Goal: Transaction & Acquisition: Purchase product/service

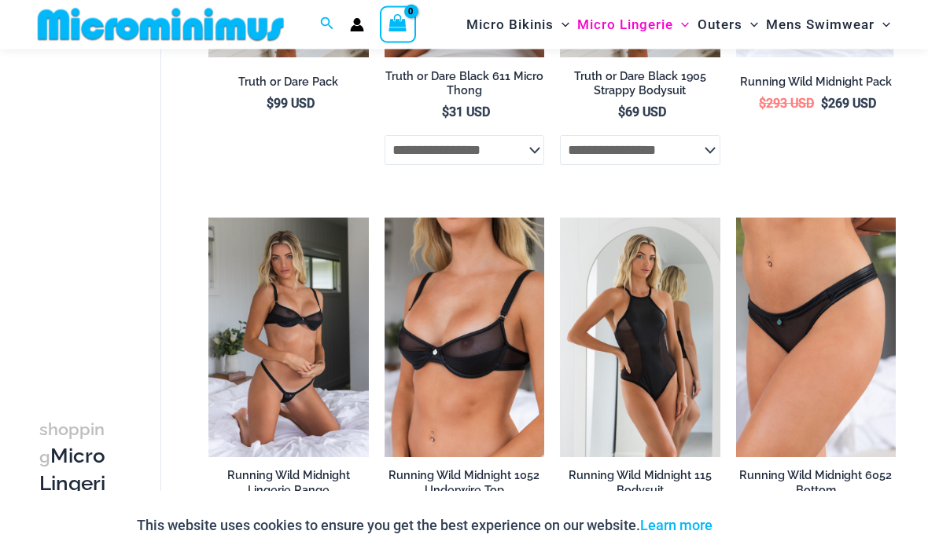
scroll to position [1266, 0]
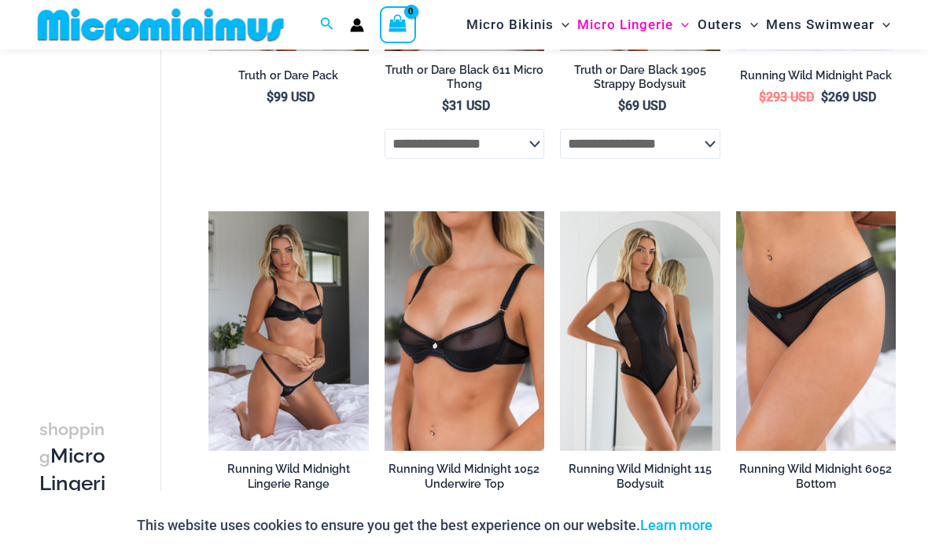
click at [384, 211] on img at bounding box center [384, 211] width 0 height 0
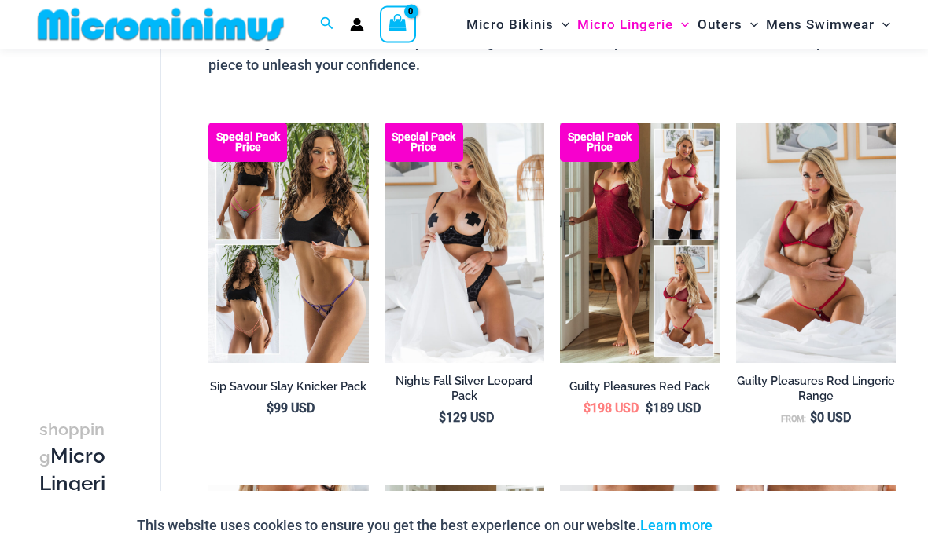
scroll to position [193, 0]
click at [736, 123] on img at bounding box center [736, 123] width 0 height 0
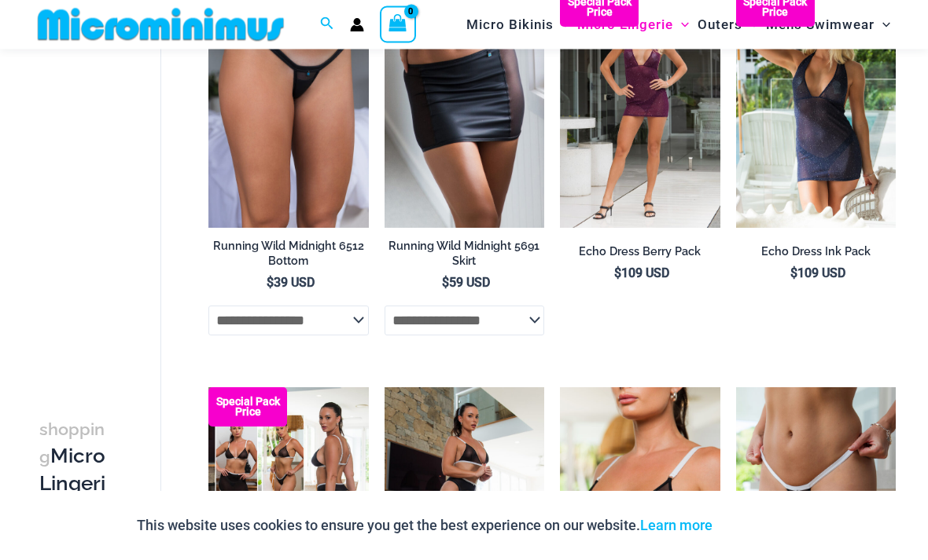
scroll to position [1890, 0]
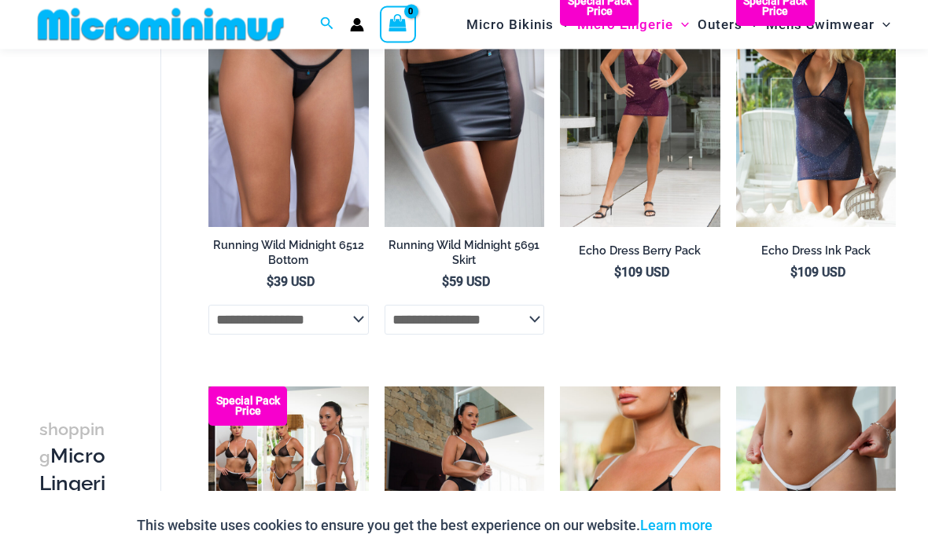
click at [526, 320] on select "**********" at bounding box center [464, 321] width 160 height 30
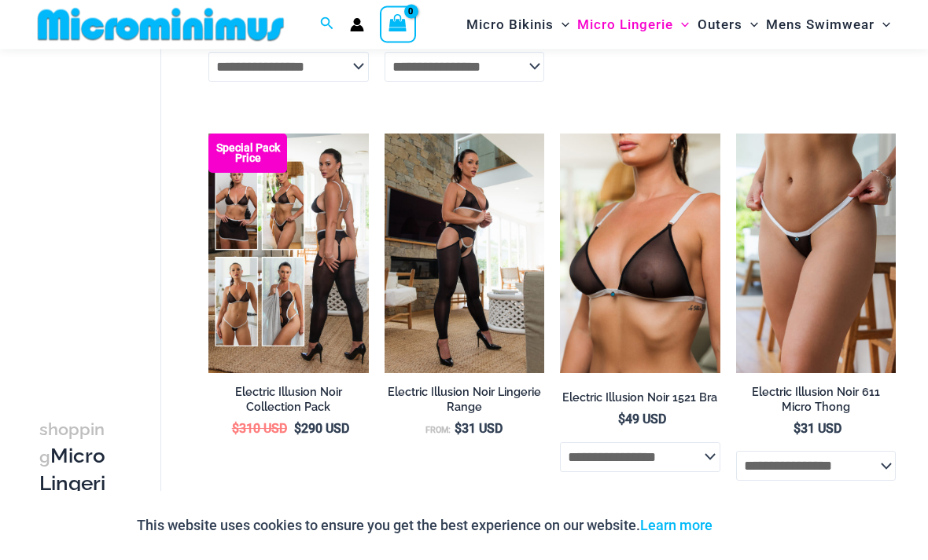
scroll to position [2144, 0]
click at [560, 134] on img at bounding box center [560, 134] width 0 height 0
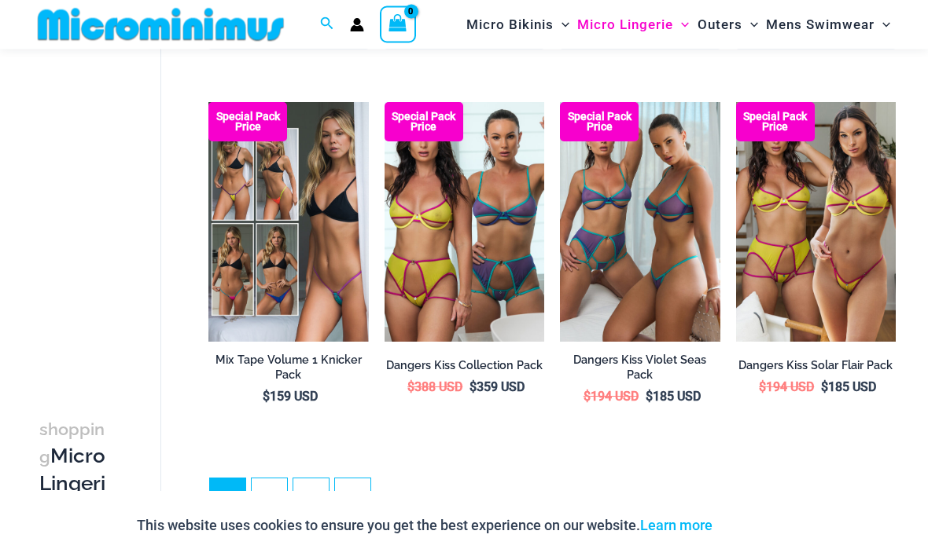
scroll to position [2975, 0]
click at [736, 102] on img at bounding box center [736, 102] width 0 height 0
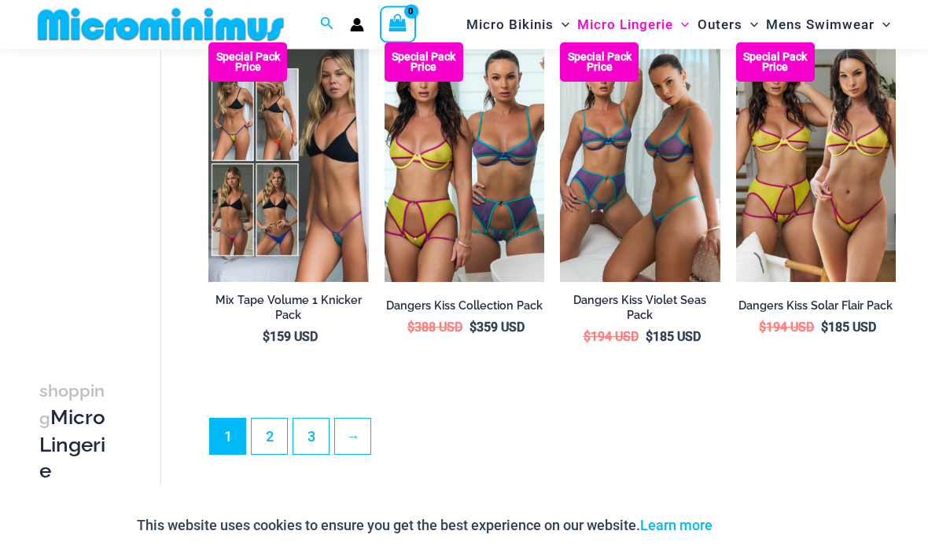
scroll to position [3035, 0]
click at [356, 437] on link "→" at bounding box center [352, 436] width 35 height 35
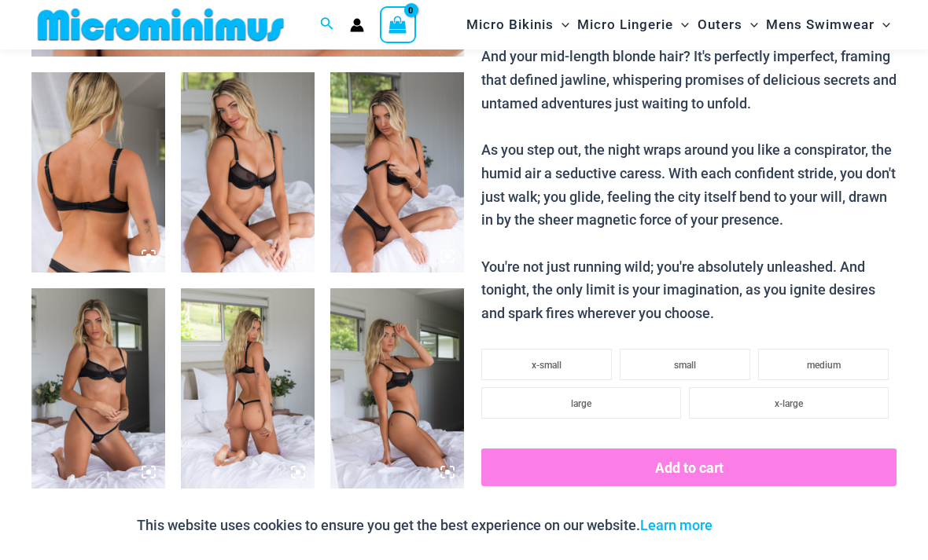
scroll to position [686, 0]
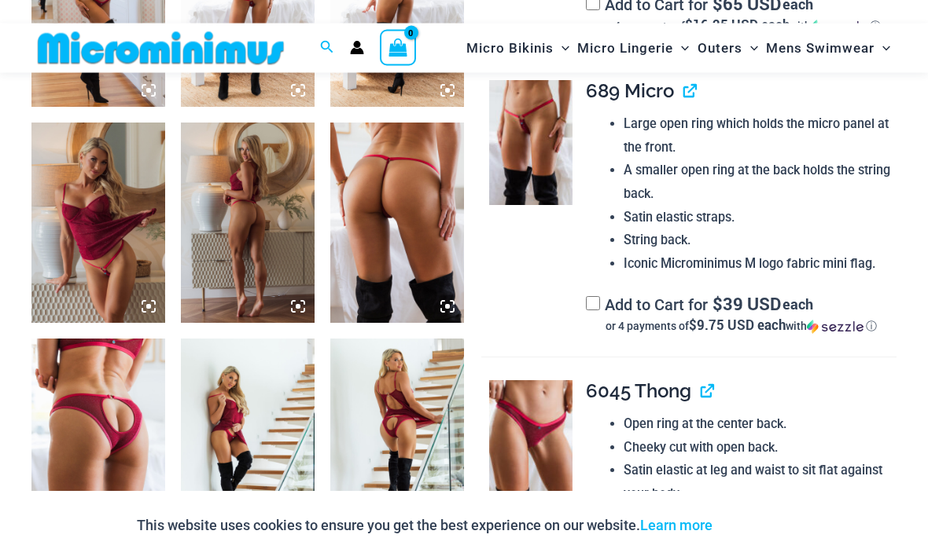
scroll to position [1070, 0]
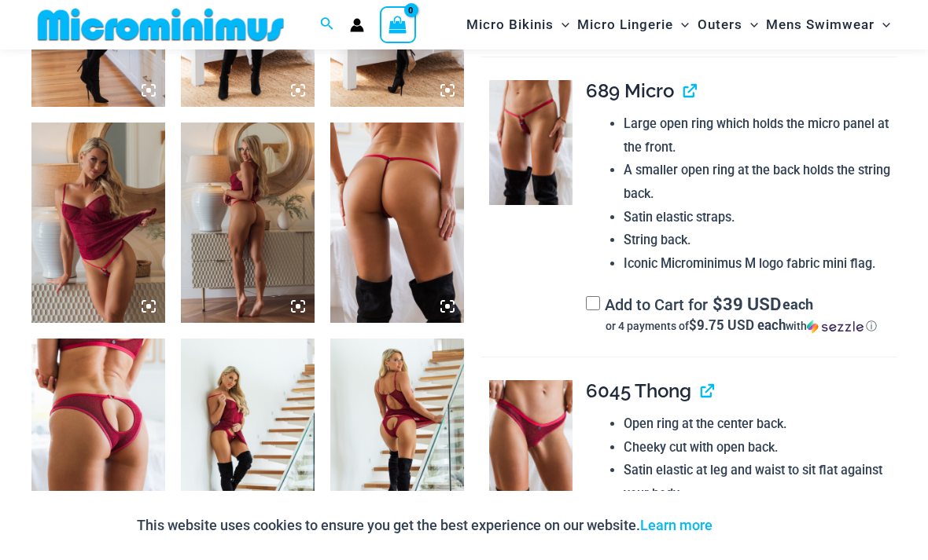
click at [97, 201] on img at bounding box center [98, 223] width 134 height 200
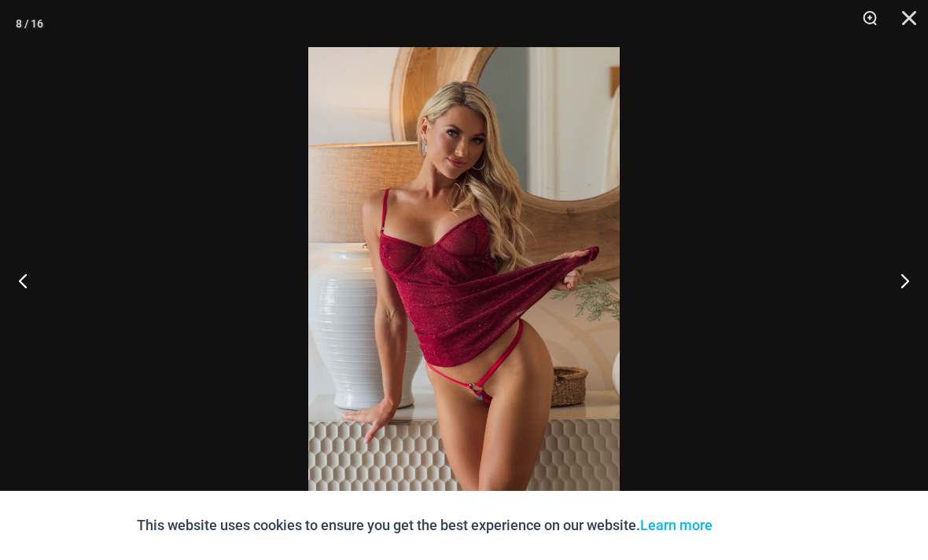
click at [908, 19] on button "Close" at bounding box center [903, 23] width 39 height 47
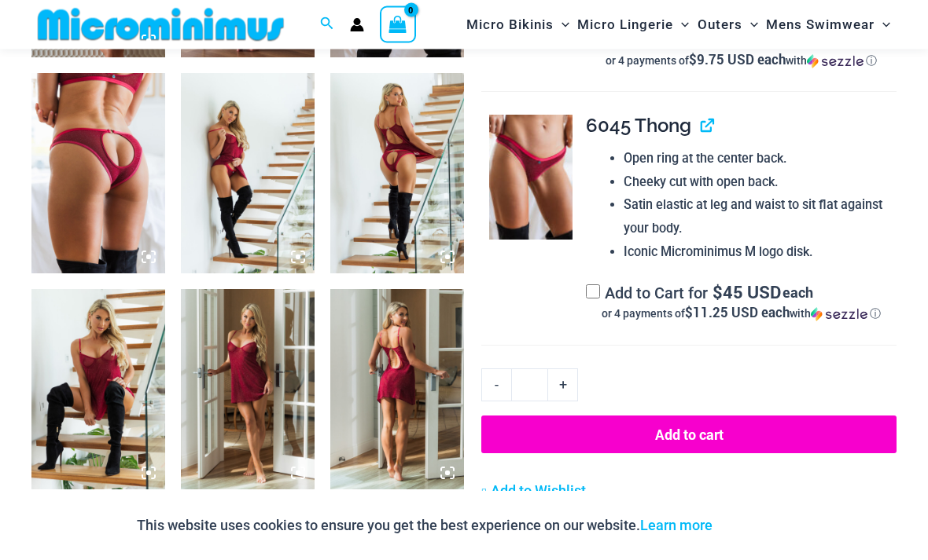
scroll to position [1331, 0]
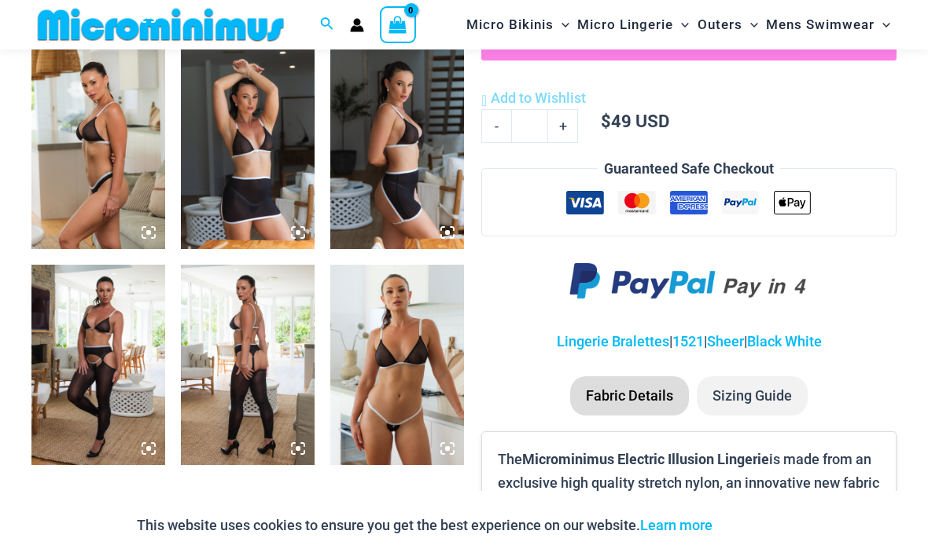
scroll to position [925, 0]
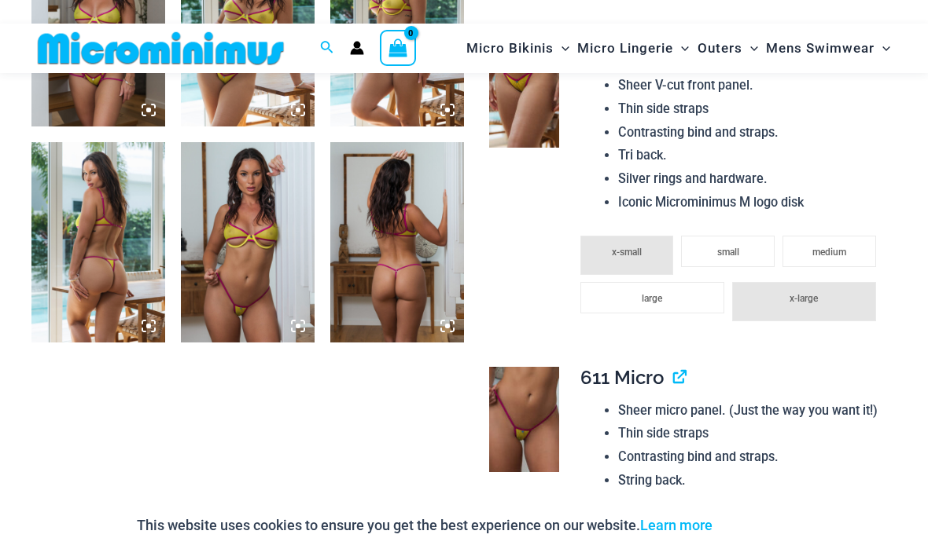
scroll to position [1057, 0]
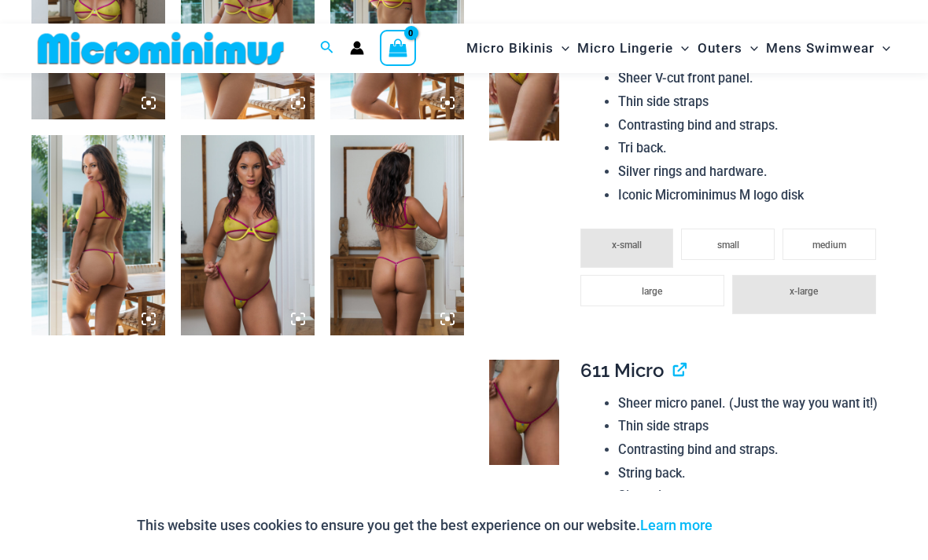
click at [248, 242] on img at bounding box center [248, 235] width 134 height 200
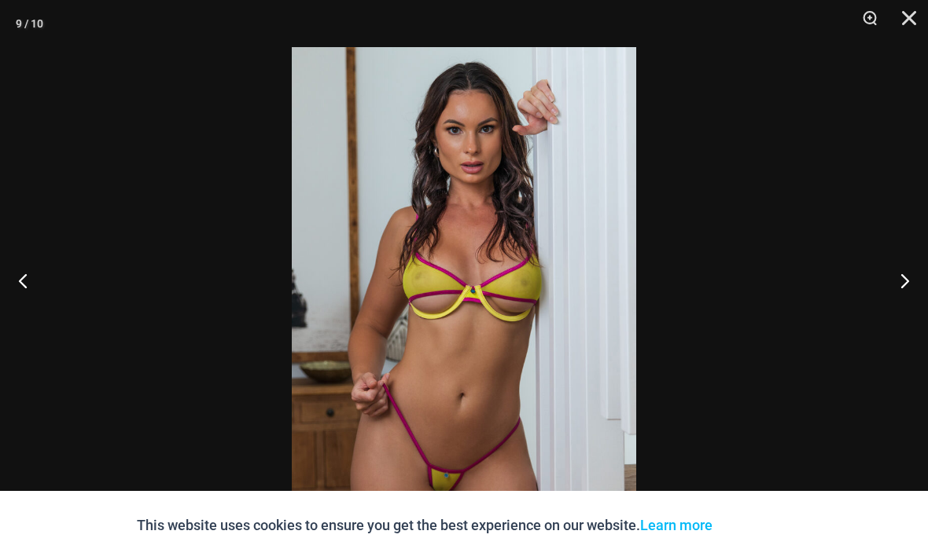
click at [902, 25] on button "Close" at bounding box center [903, 23] width 39 height 47
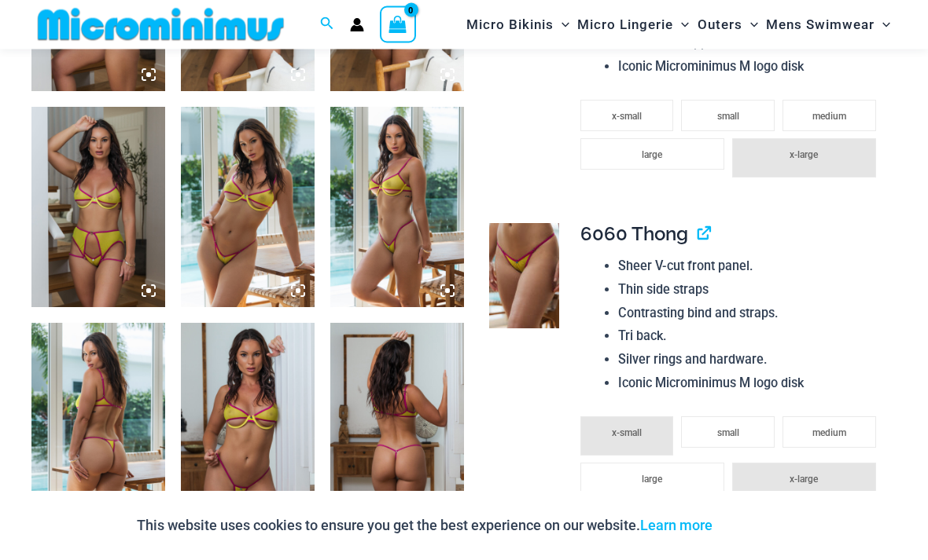
scroll to position [844, 0]
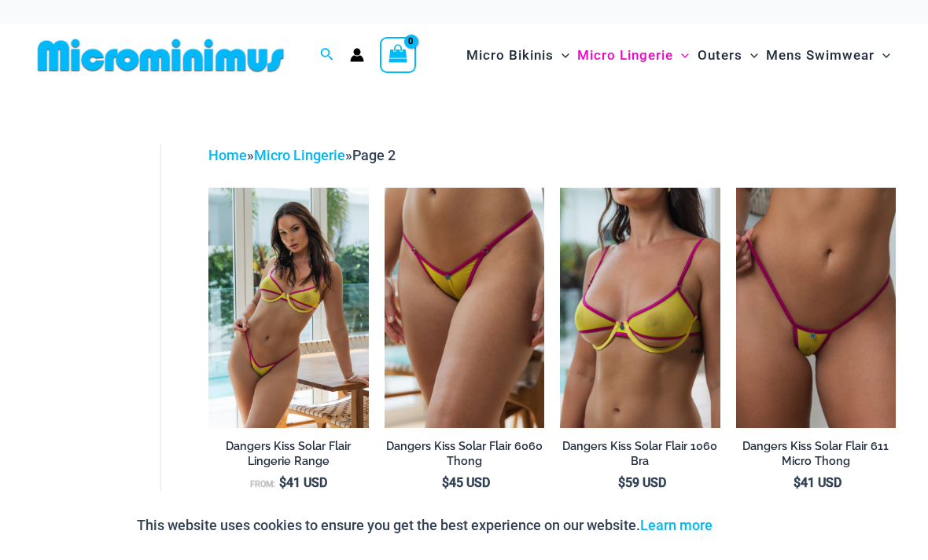
click at [736, 188] on img at bounding box center [736, 188] width 0 height 0
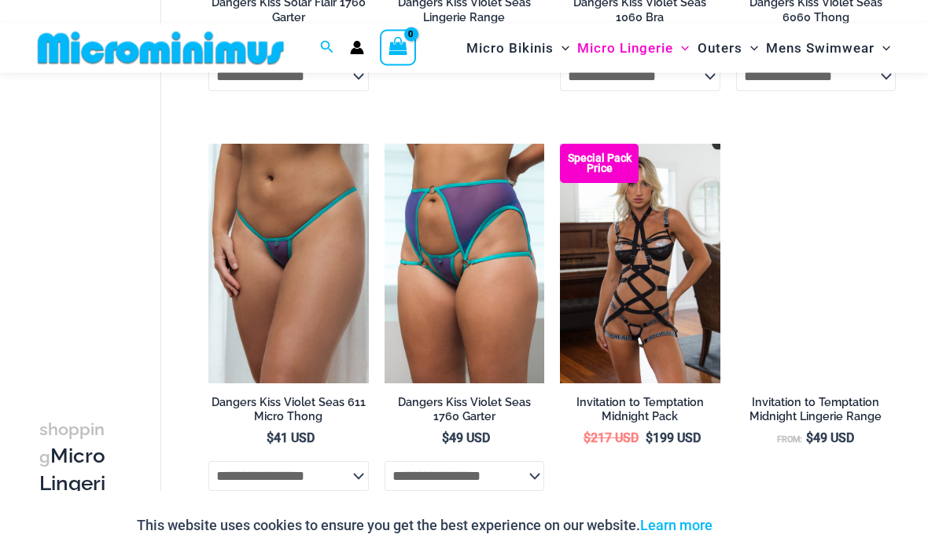
scroll to position [830, 0]
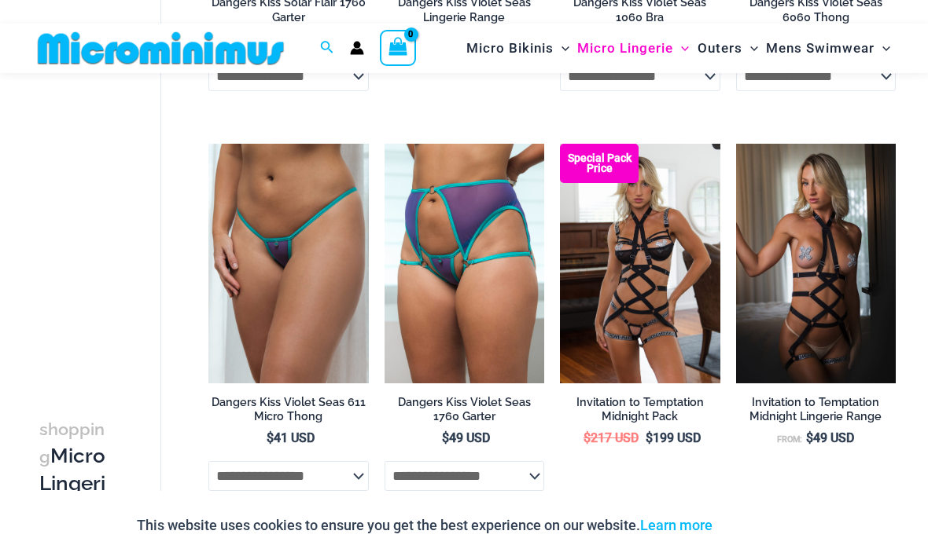
click at [560, 144] on img at bounding box center [560, 144] width 0 height 0
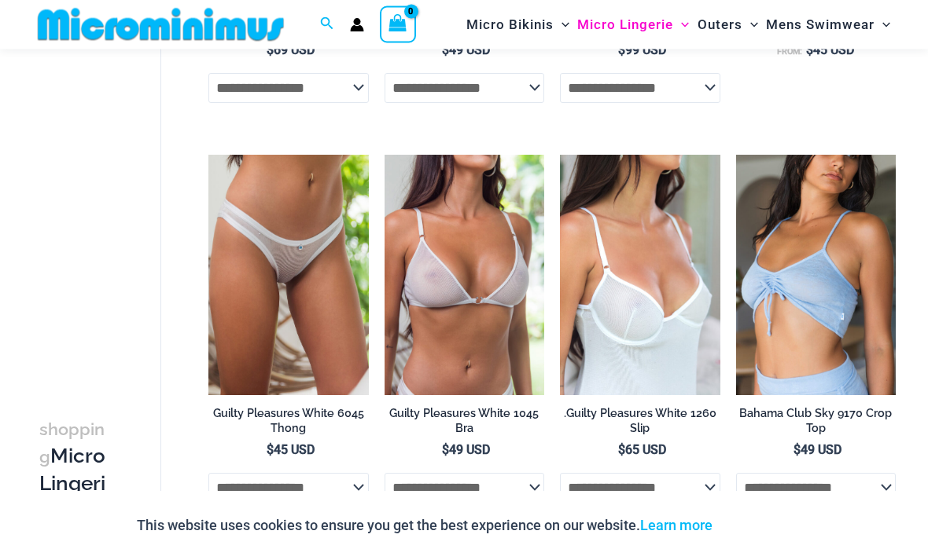
scroll to position [1619, 0]
click at [208, 155] on img at bounding box center [208, 155] width 0 height 0
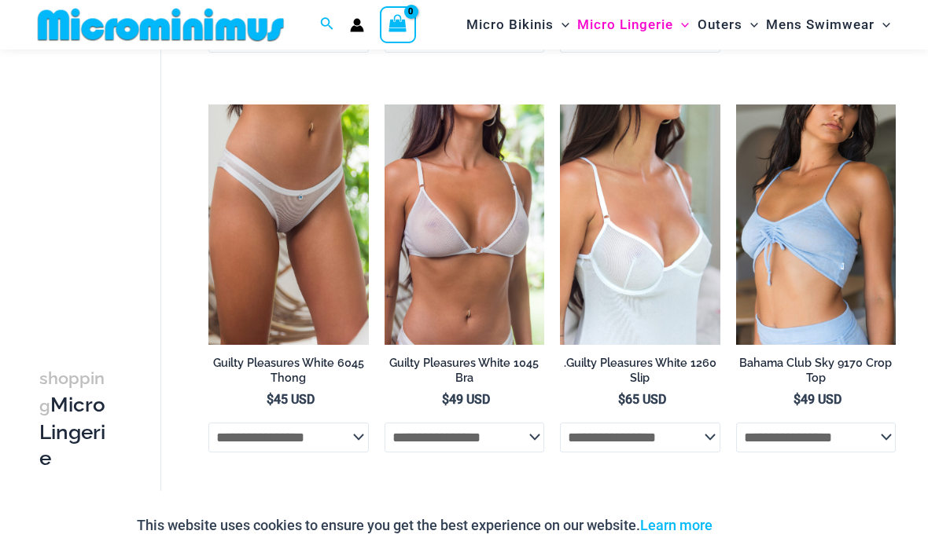
click at [736, 105] on img at bounding box center [736, 105] width 0 height 0
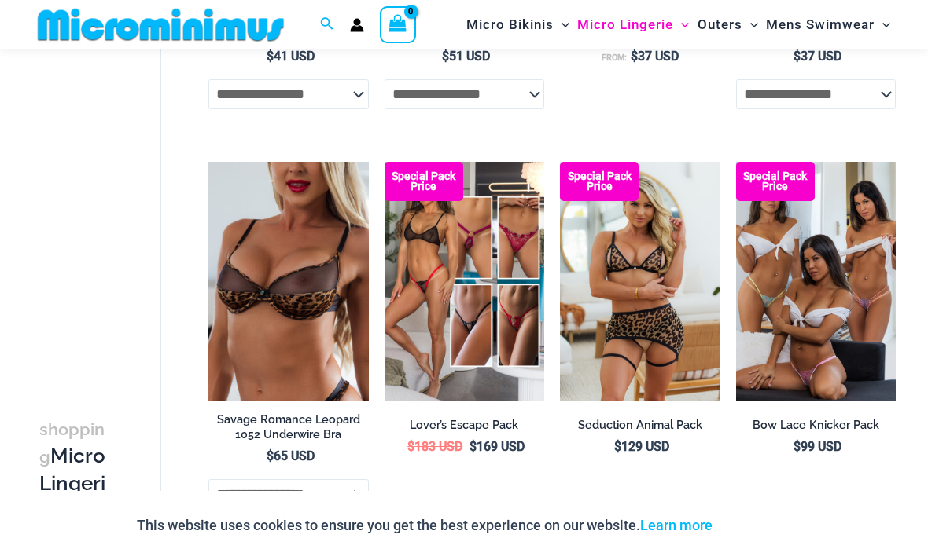
scroll to position [2902, 0]
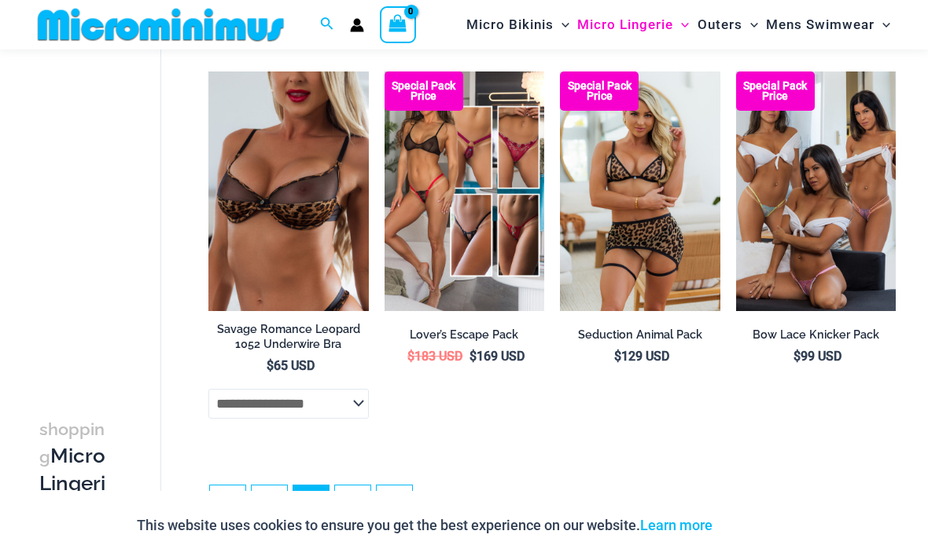
click at [736, 72] on img at bounding box center [736, 72] width 0 height 0
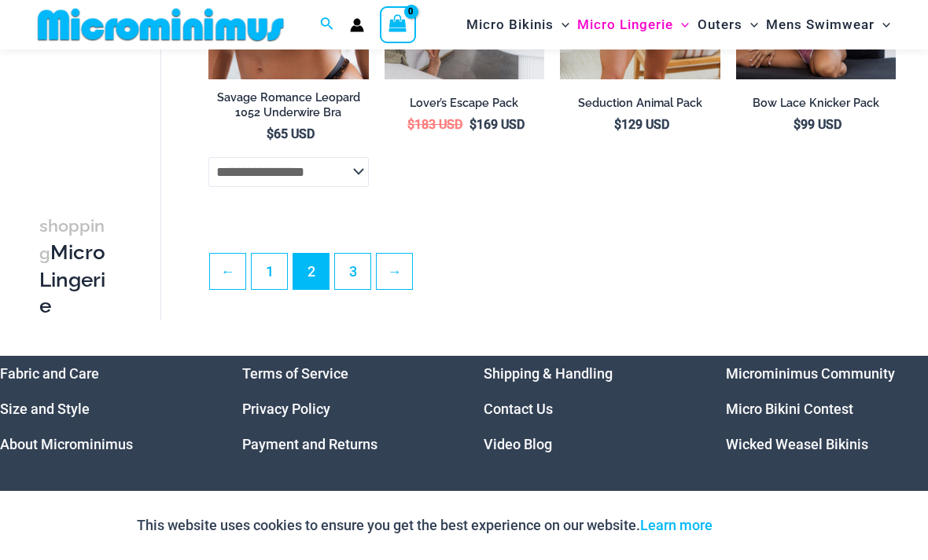
scroll to position [3138, 0]
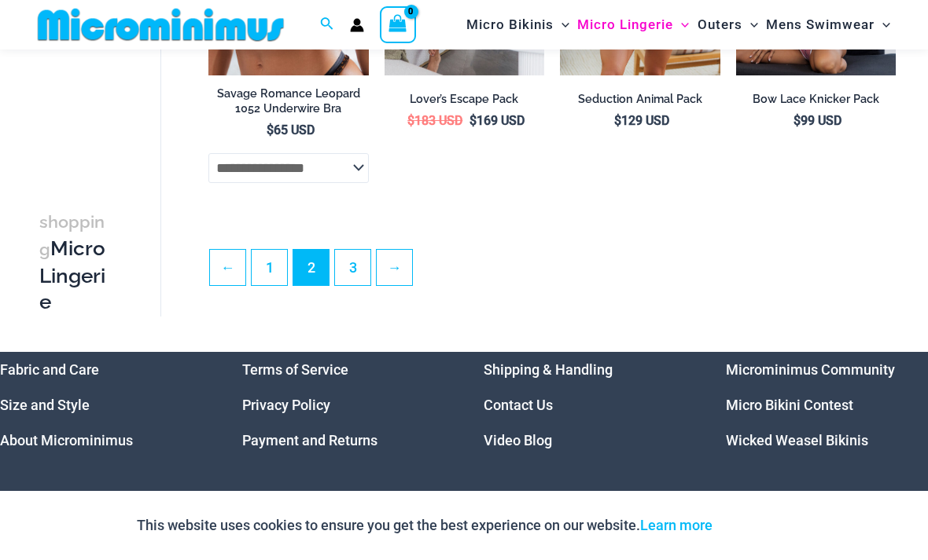
click at [405, 283] on link "→" at bounding box center [394, 267] width 35 height 35
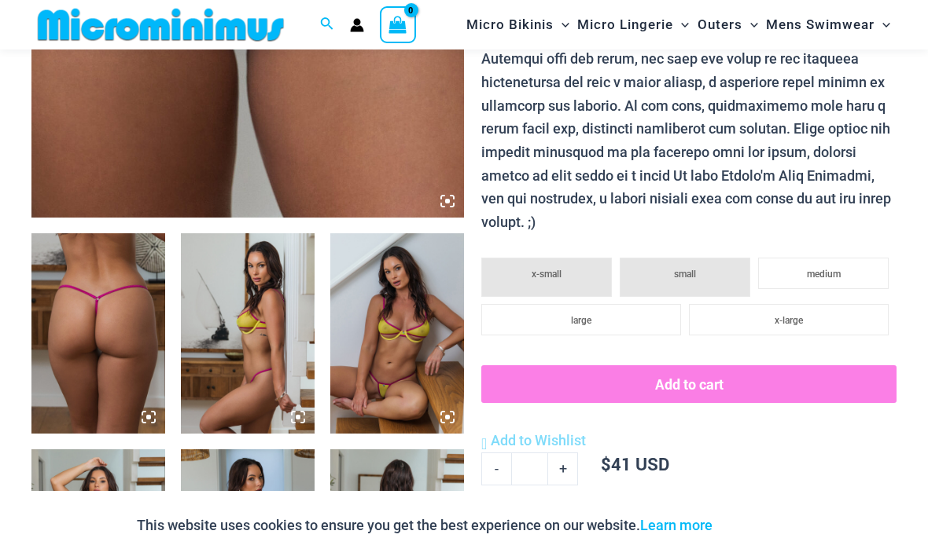
scroll to position [513, 0]
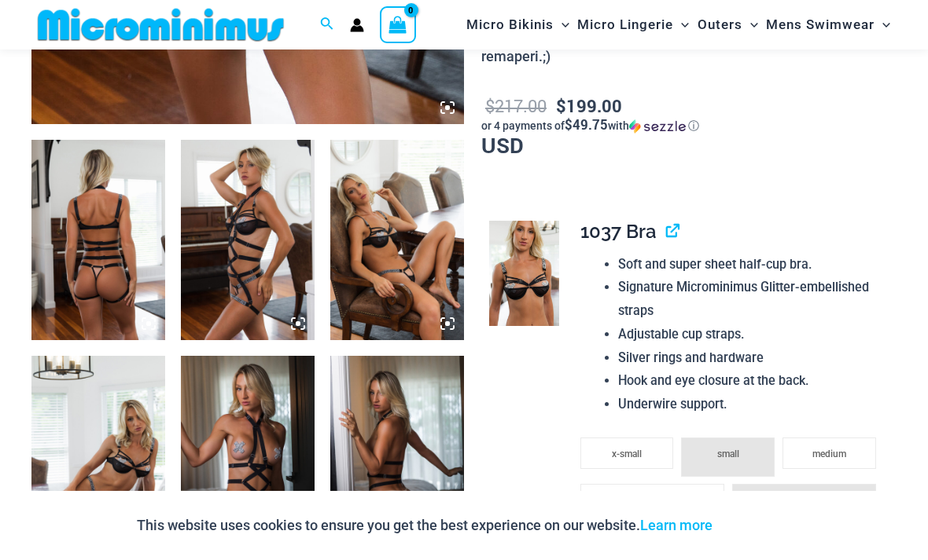
scroll to position [618, 0]
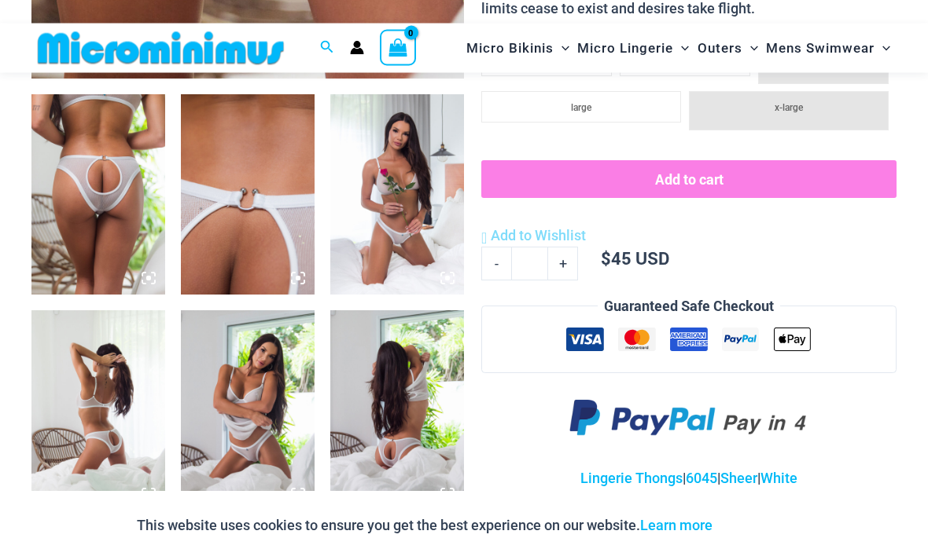
scroll to position [667, 0]
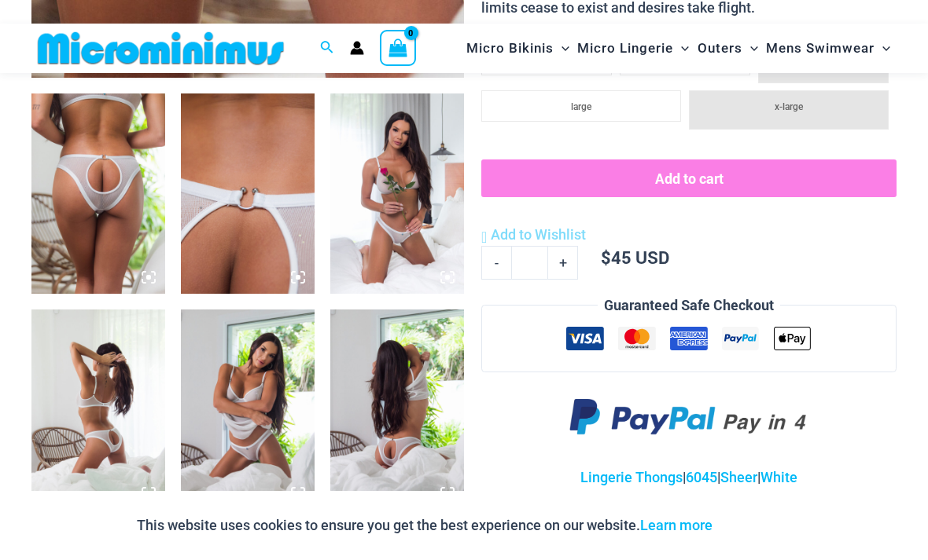
click at [77, 178] on img at bounding box center [98, 194] width 134 height 200
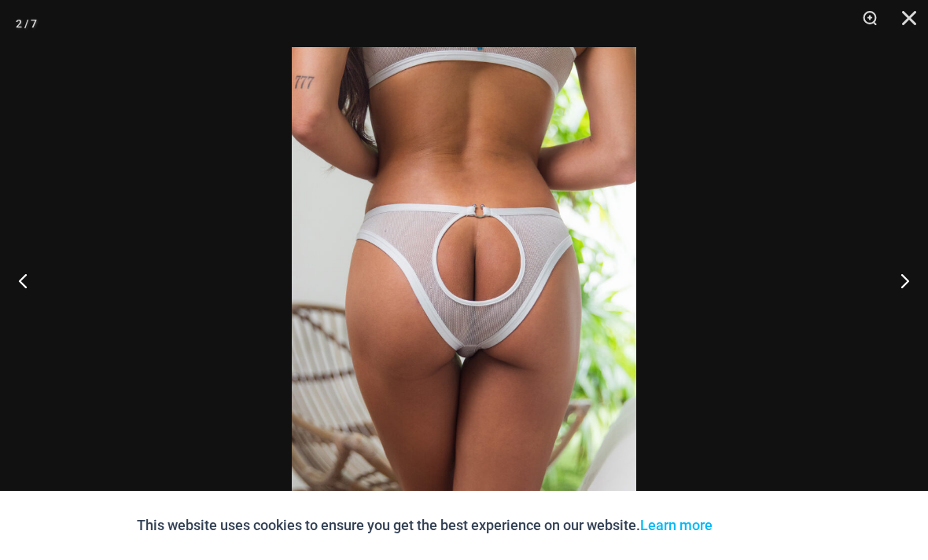
click at [894, 307] on button "Next" at bounding box center [898, 280] width 59 height 79
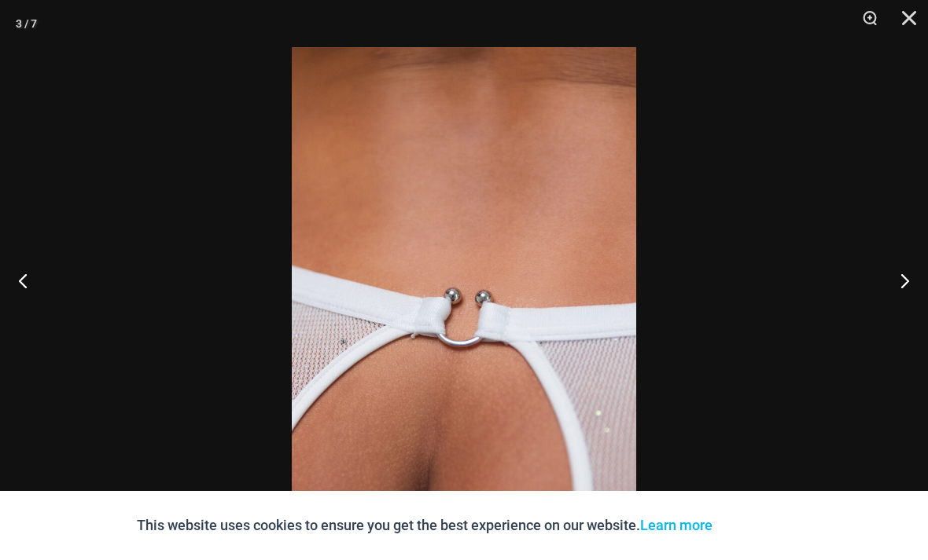
click at [895, 312] on button "Next" at bounding box center [898, 280] width 59 height 79
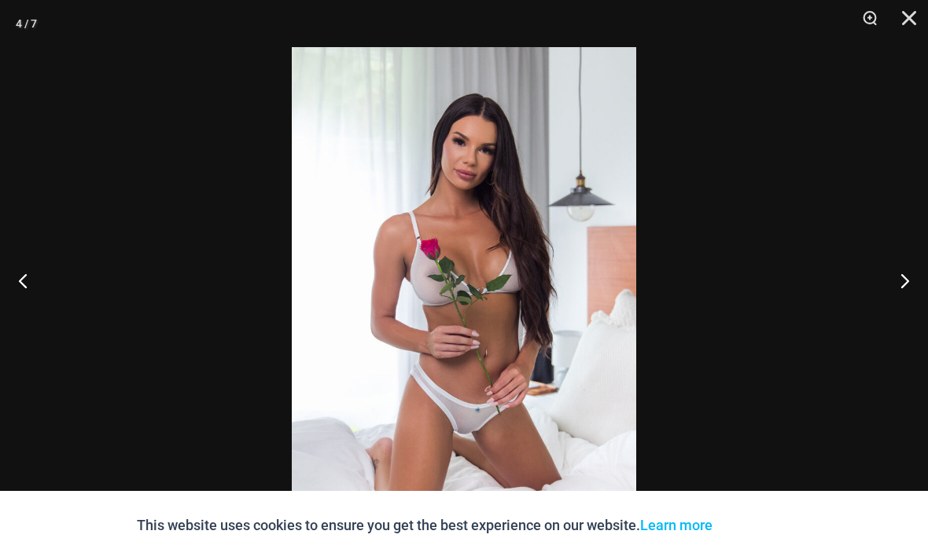
click at [895, 308] on button "Next" at bounding box center [898, 280] width 59 height 79
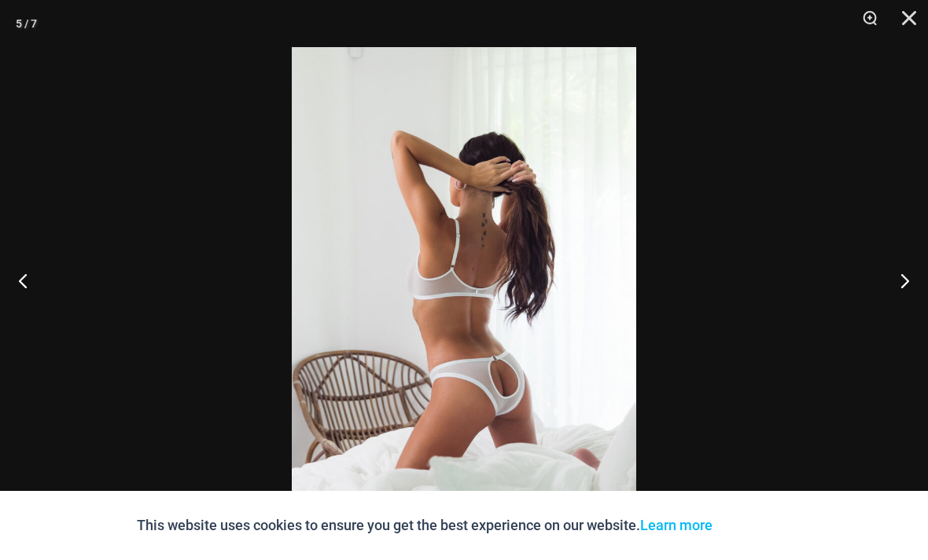
click at [893, 311] on button "Next" at bounding box center [898, 280] width 59 height 79
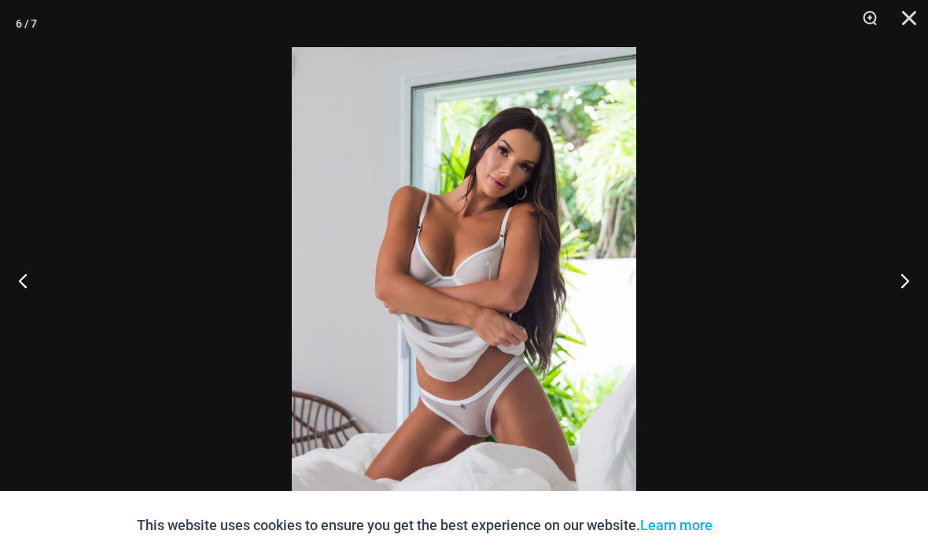
click at [888, 316] on button "Next" at bounding box center [898, 280] width 59 height 79
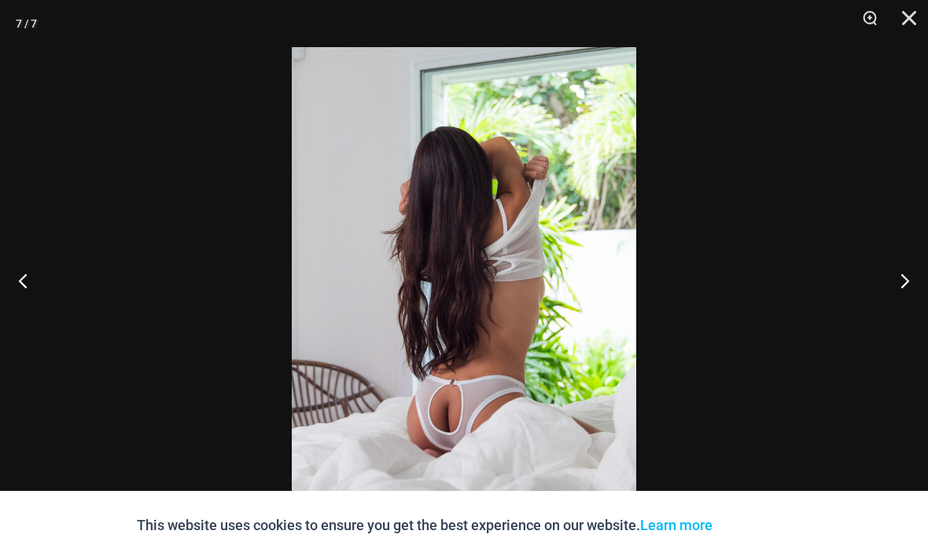
click at [906, 21] on button "Close" at bounding box center [903, 23] width 39 height 47
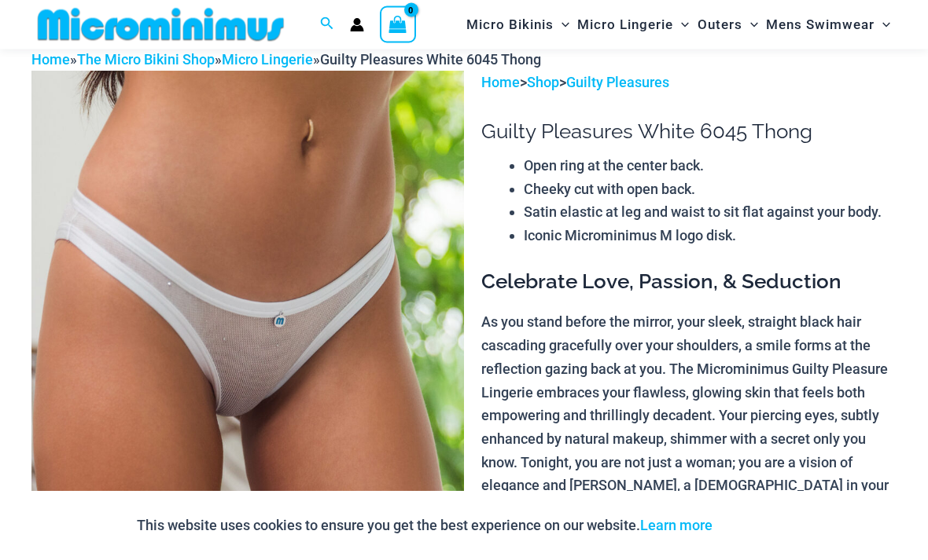
scroll to position [20, 0]
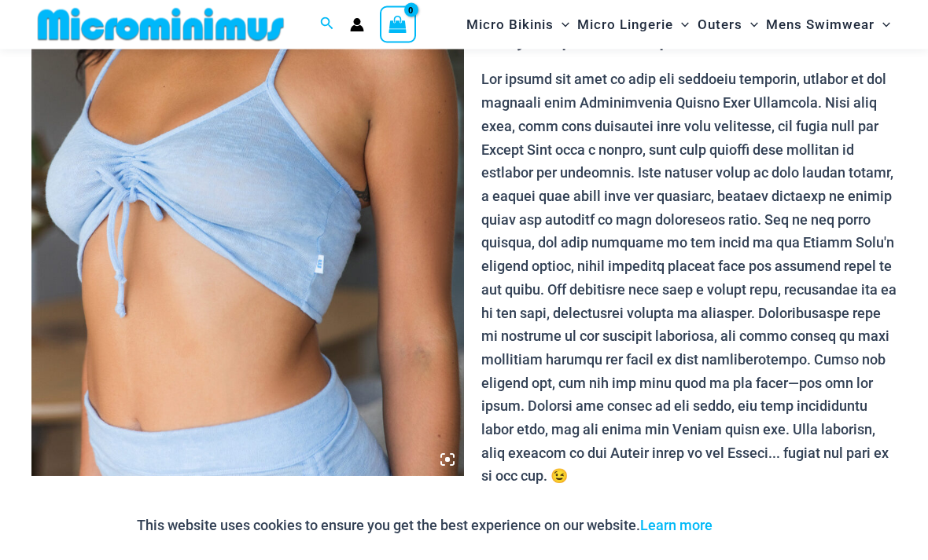
scroll to position [244, 0]
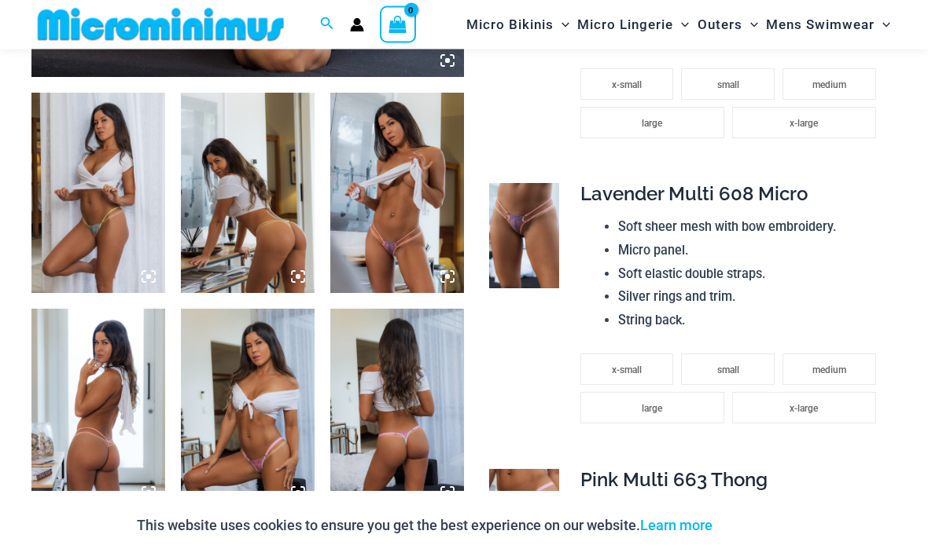
scroll to position [667, 0]
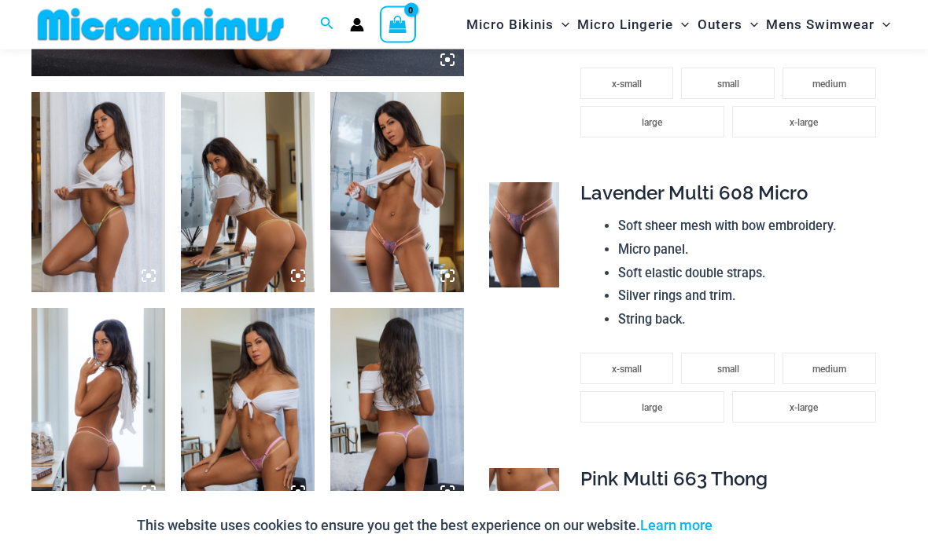
click at [403, 227] on img at bounding box center [397, 193] width 134 height 200
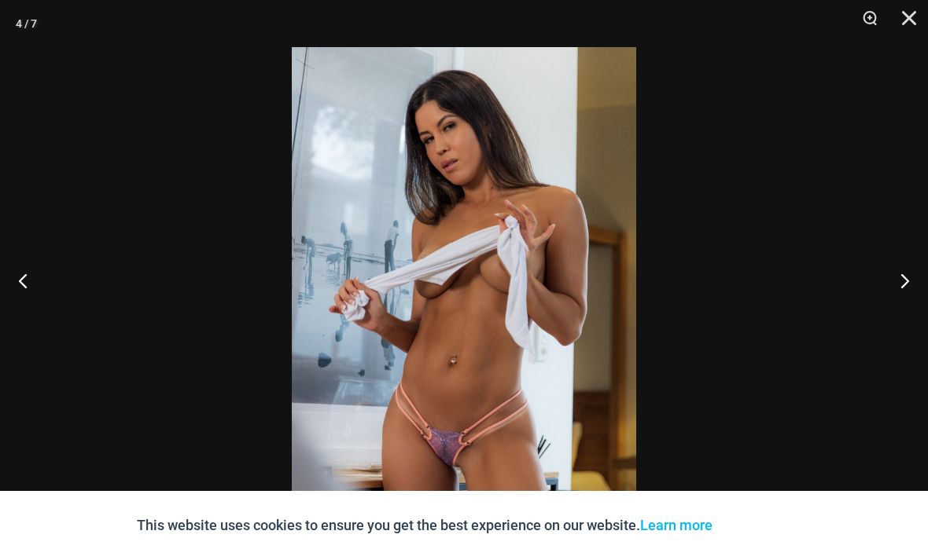
click at [903, 24] on button "Close" at bounding box center [903, 23] width 39 height 47
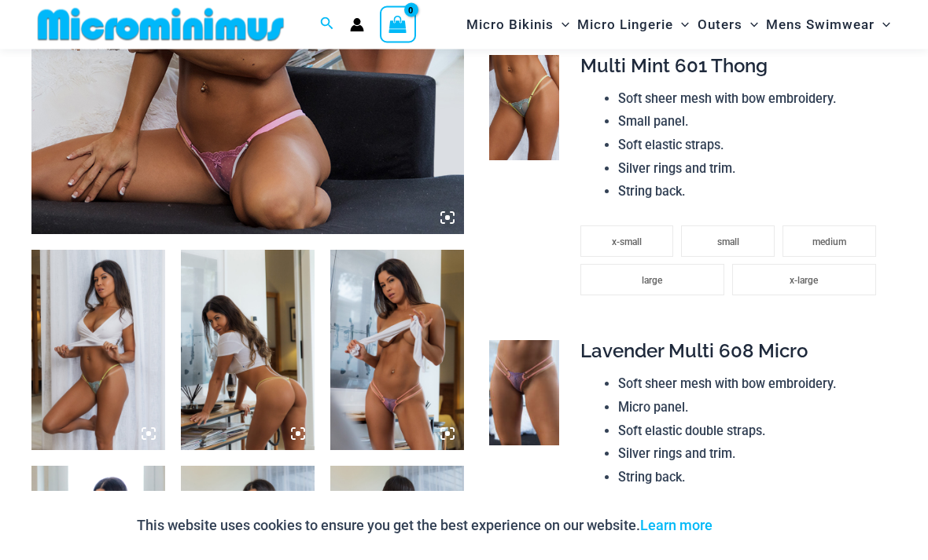
scroll to position [502, 0]
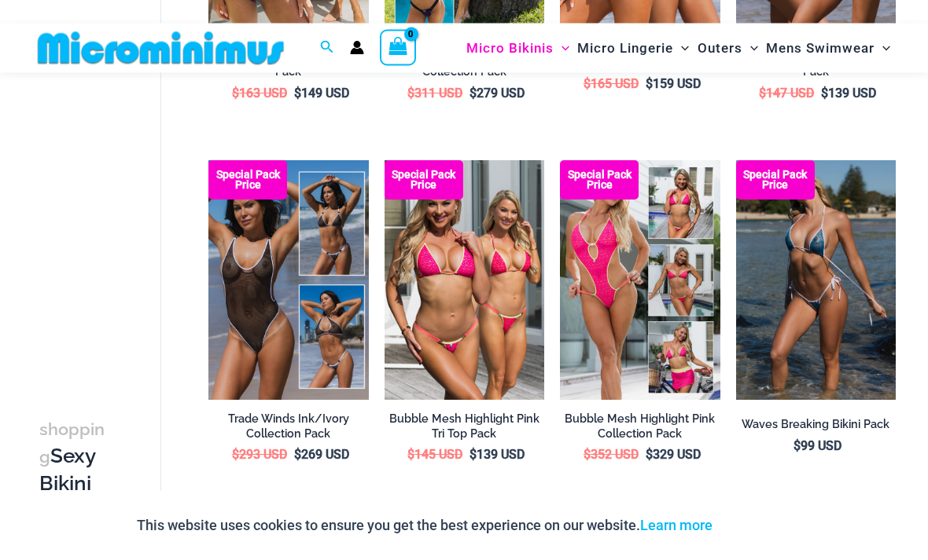
scroll to position [376, 0]
click at [736, 160] on img at bounding box center [736, 160] width 0 height 0
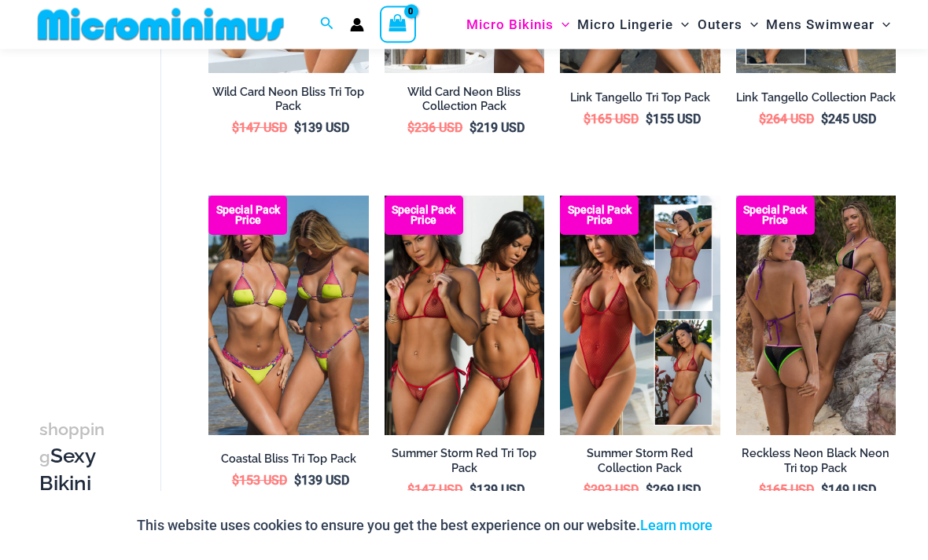
scroll to position [1065, 0]
click at [384, 196] on img at bounding box center [384, 196] width 0 height 0
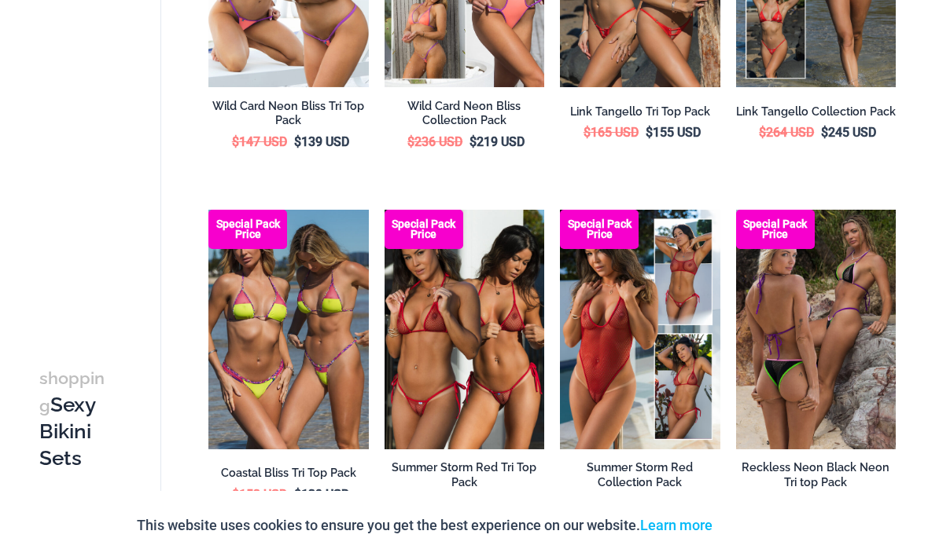
scroll to position [1115, 0]
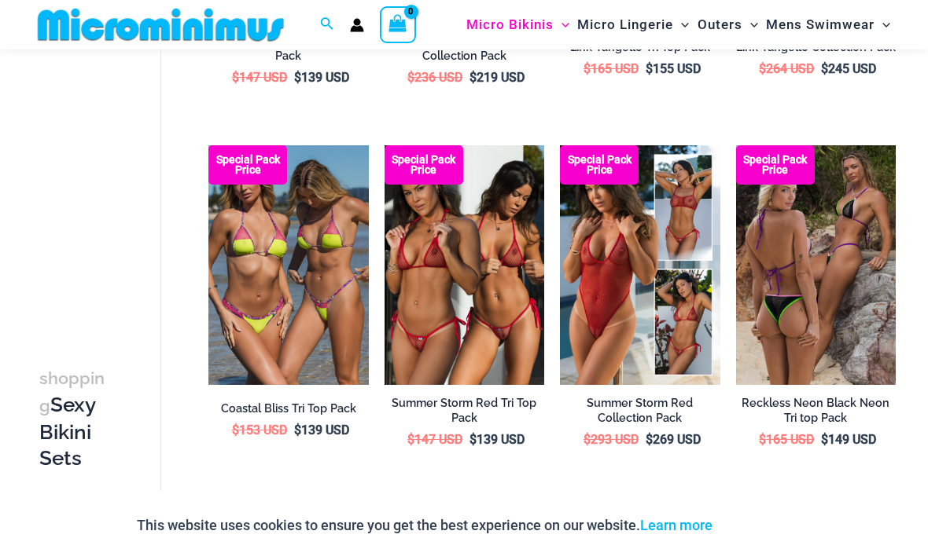
click at [560, 145] on img at bounding box center [560, 145] width 0 height 0
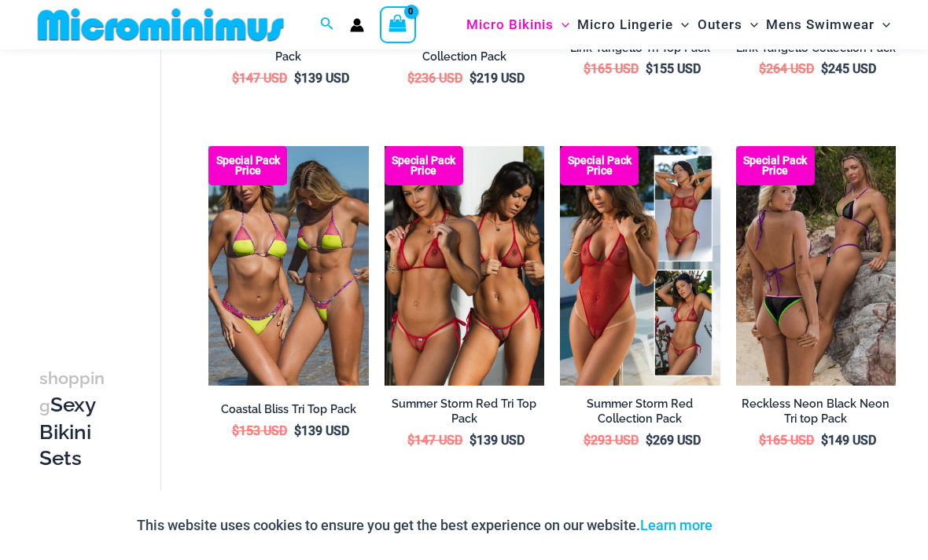
click at [736, 146] on img at bounding box center [736, 146] width 0 height 0
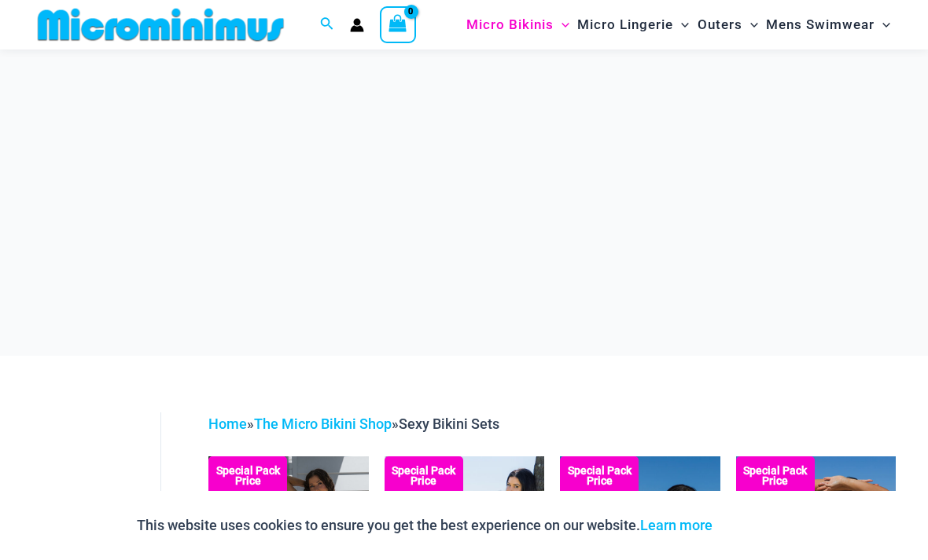
scroll to position [1065, 0]
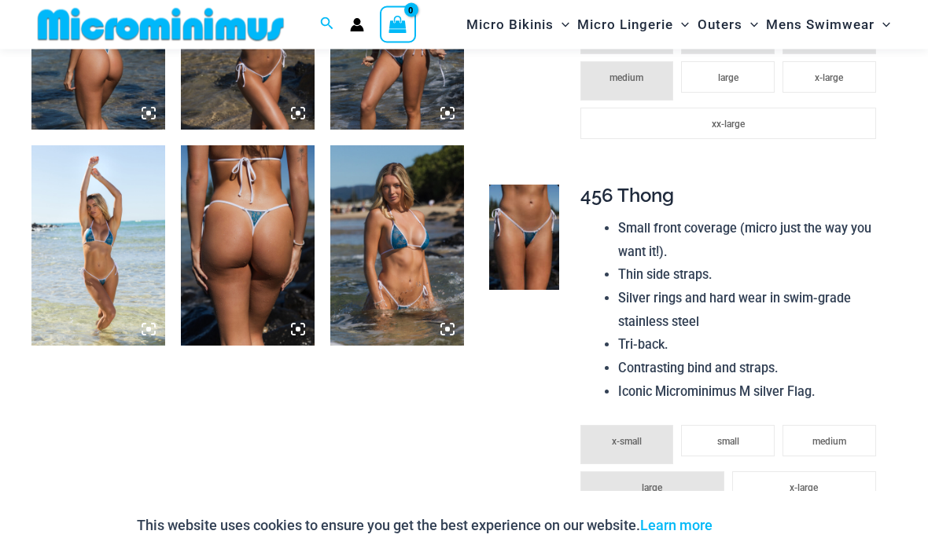
scroll to position [1048, 0]
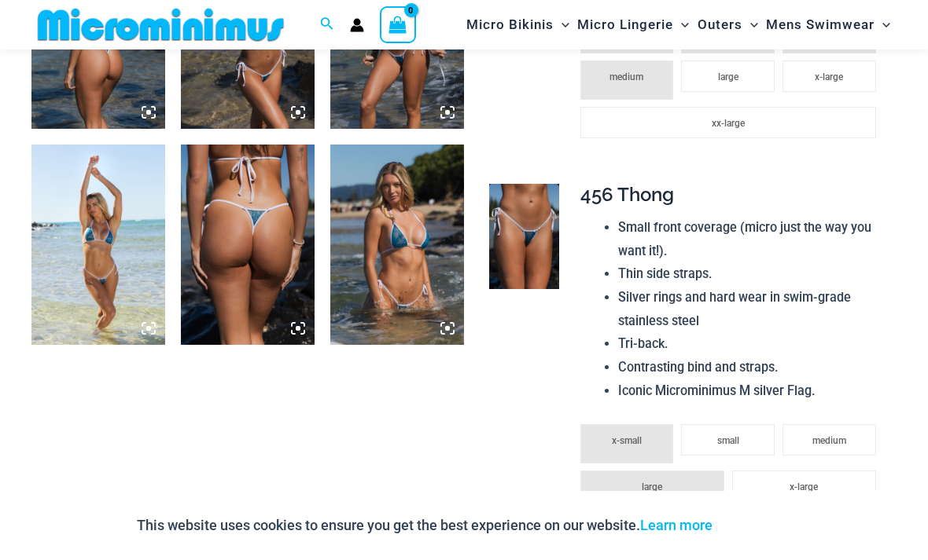
click at [419, 273] on img at bounding box center [397, 245] width 134 height 200
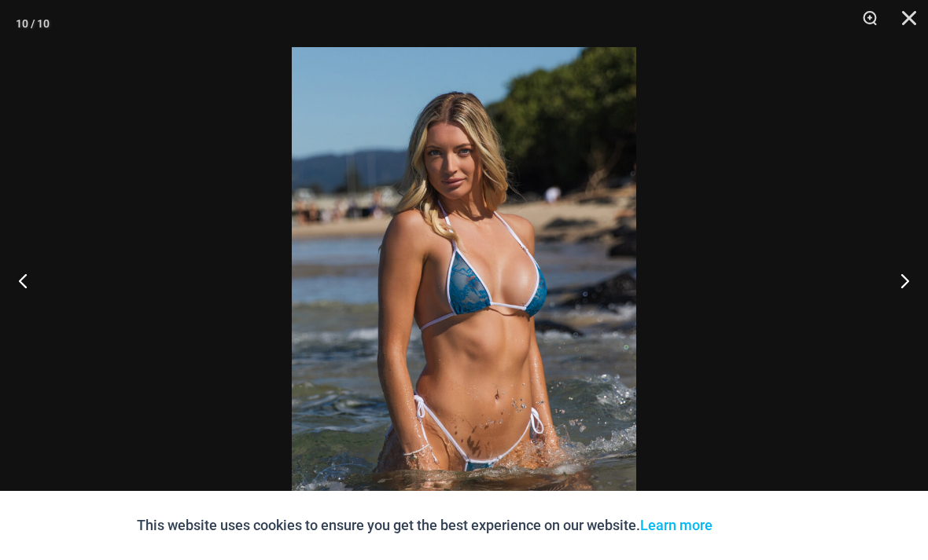
click at [902, 25] on button "Close" at bounding box center [903, 23] width 39 height 47
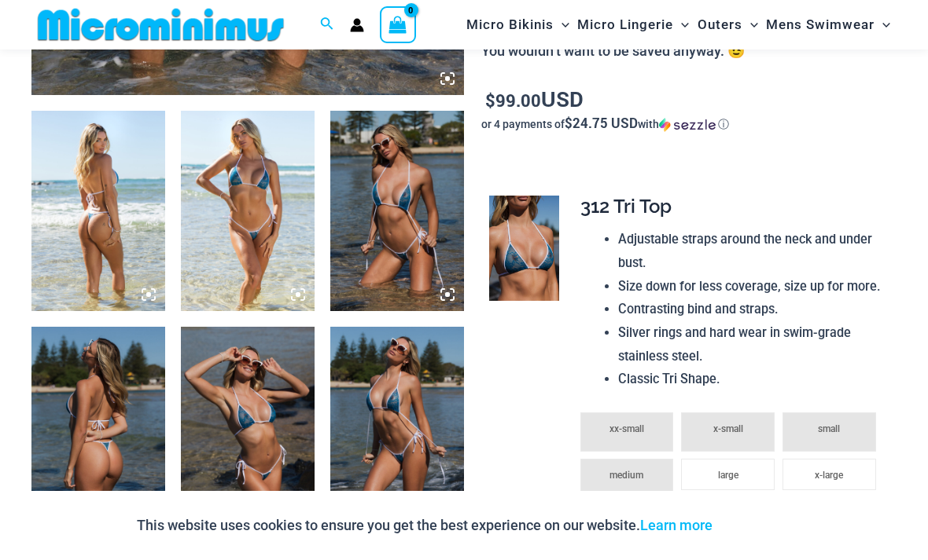
scroll to position [643, 0]
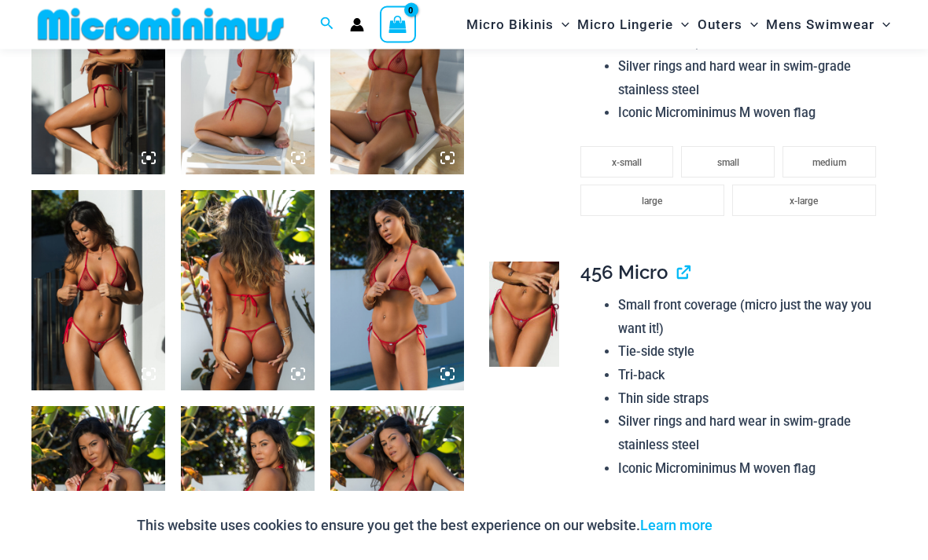
scroll to position [1007, 0]
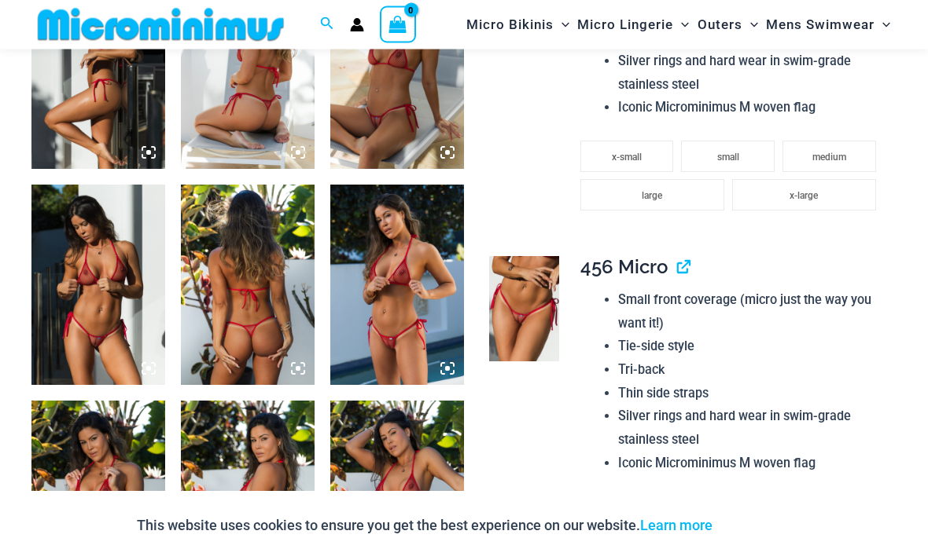
click at [109, 274] on img at bounding box center [98, 286] width 134 height 200
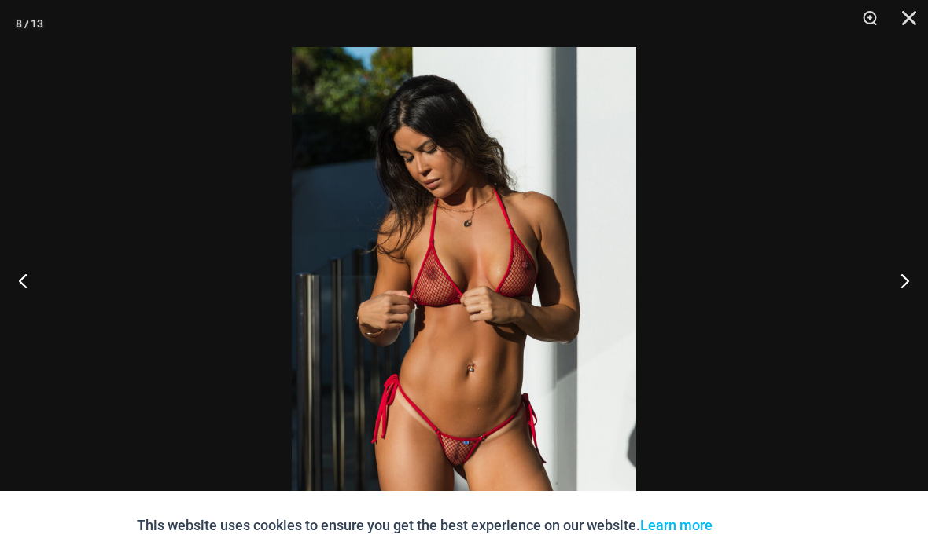
click at [910, 28] on button "Close" at bounding box center [903, 23] width 39 height 47
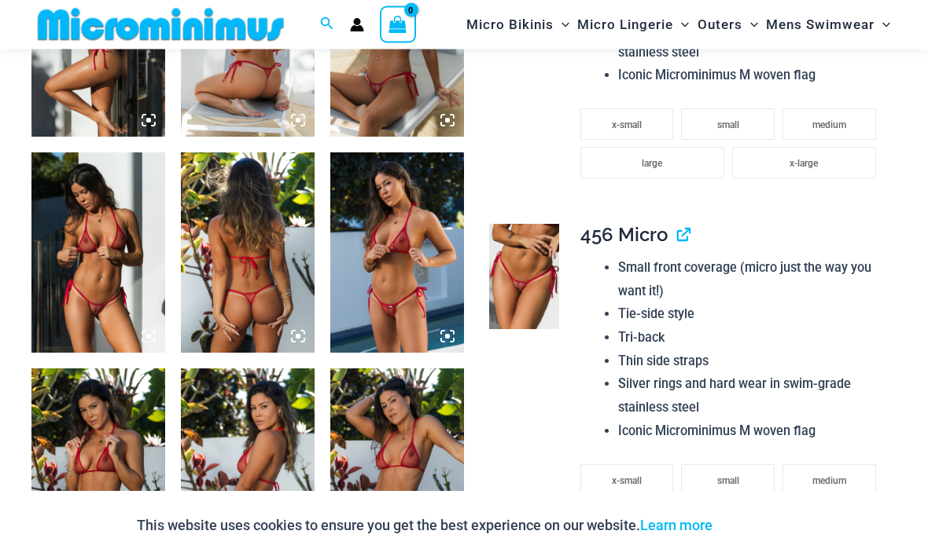
scroll to position [1015, 0]
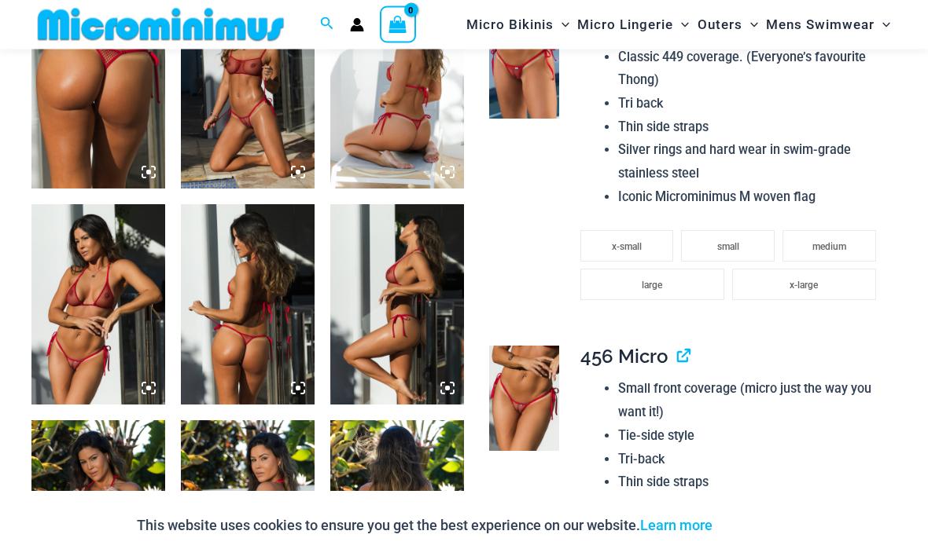
scroll to position [1199, 0]
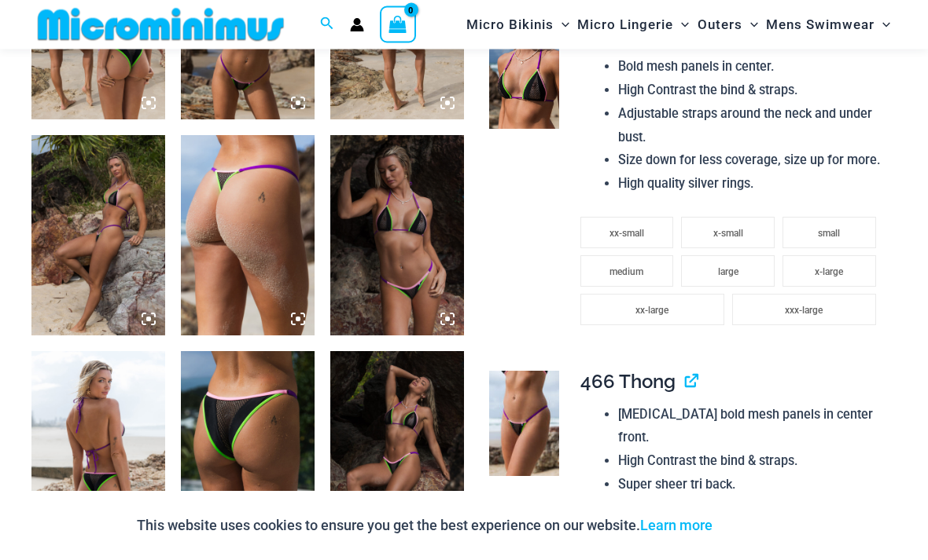
scroll to position [814, 0]
